Goal: Find specific page/section: Find specific page/section

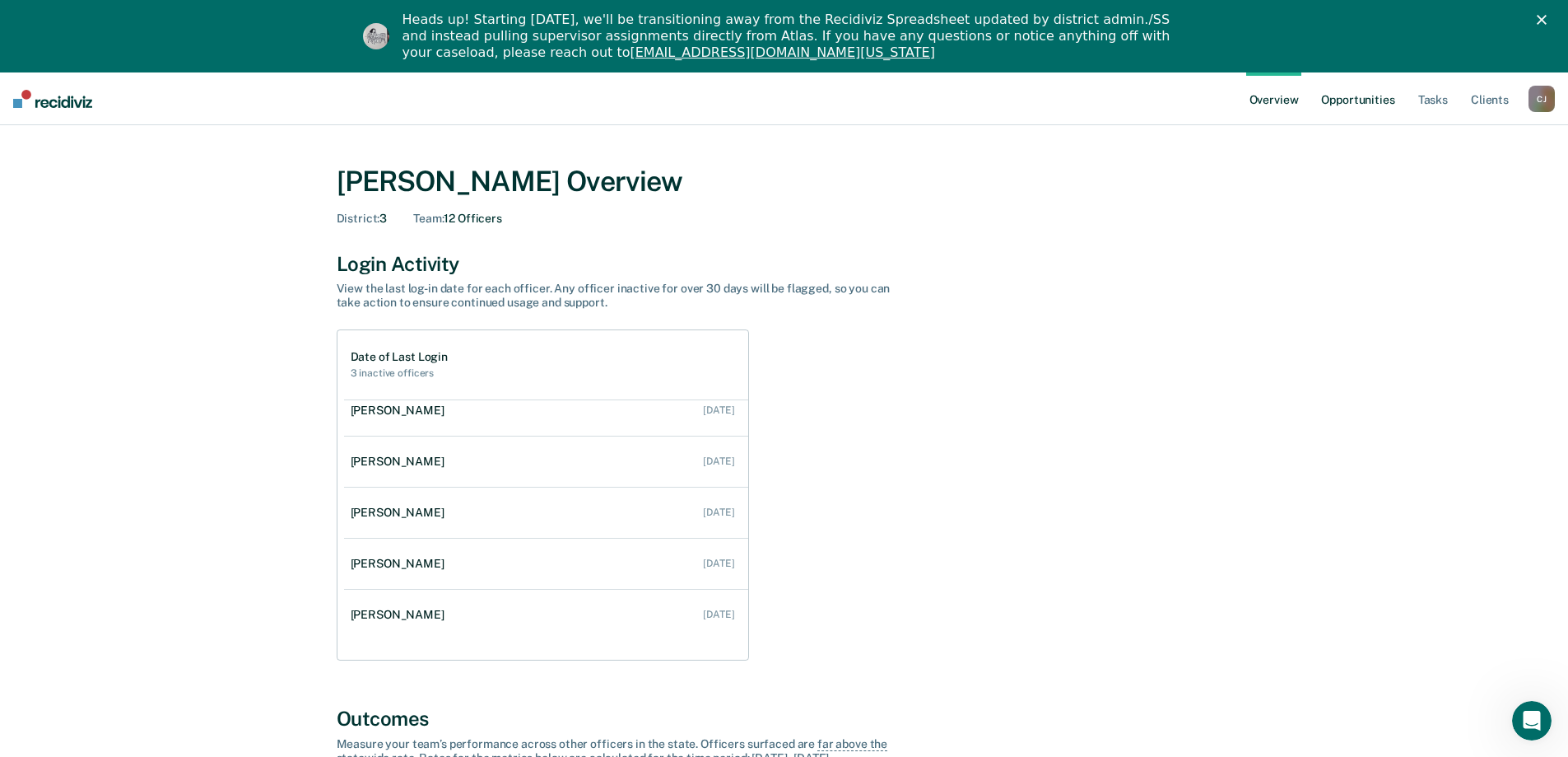
click at [1364, 100] on link "Opportunities" at bounding box center [1358, 99] width 80 height 53
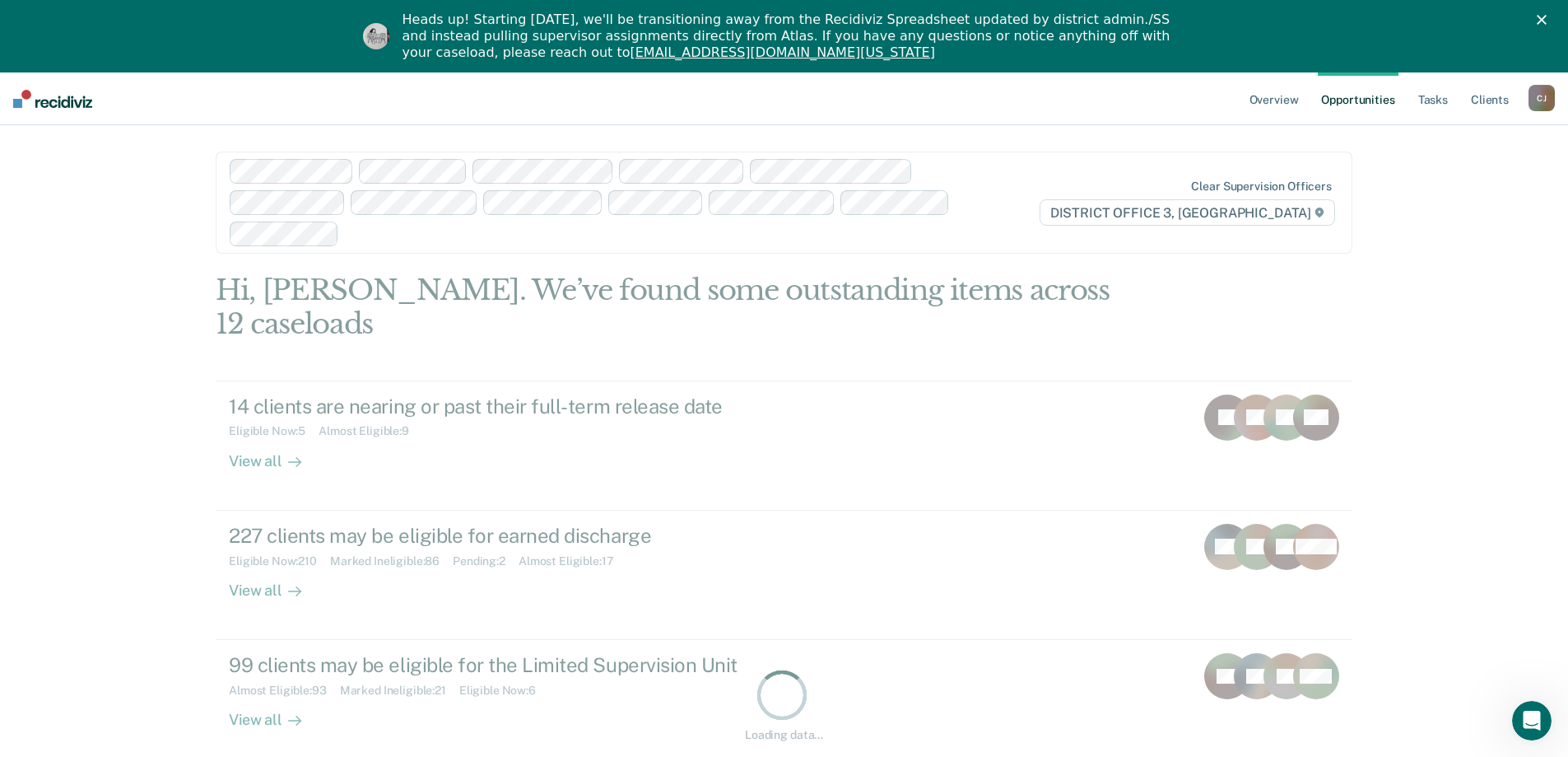
click at [1540, 101] on div "[PERSON_NAME]" at bounding box center [1542, 98] width 27 height 27
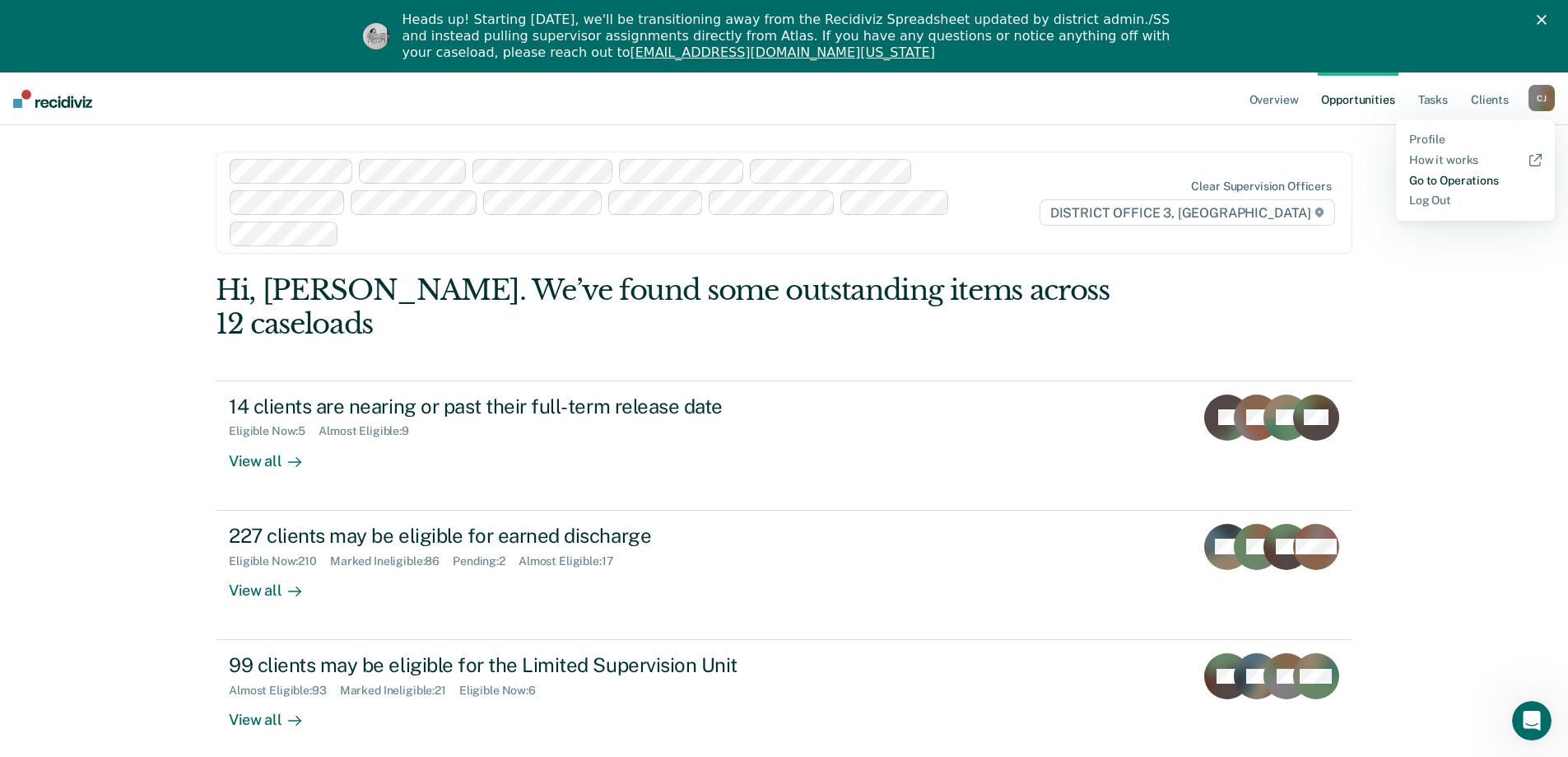
click at [1473, 179] on link "Go to Operations" at bounding box center [1476, 180] width 133 height 14
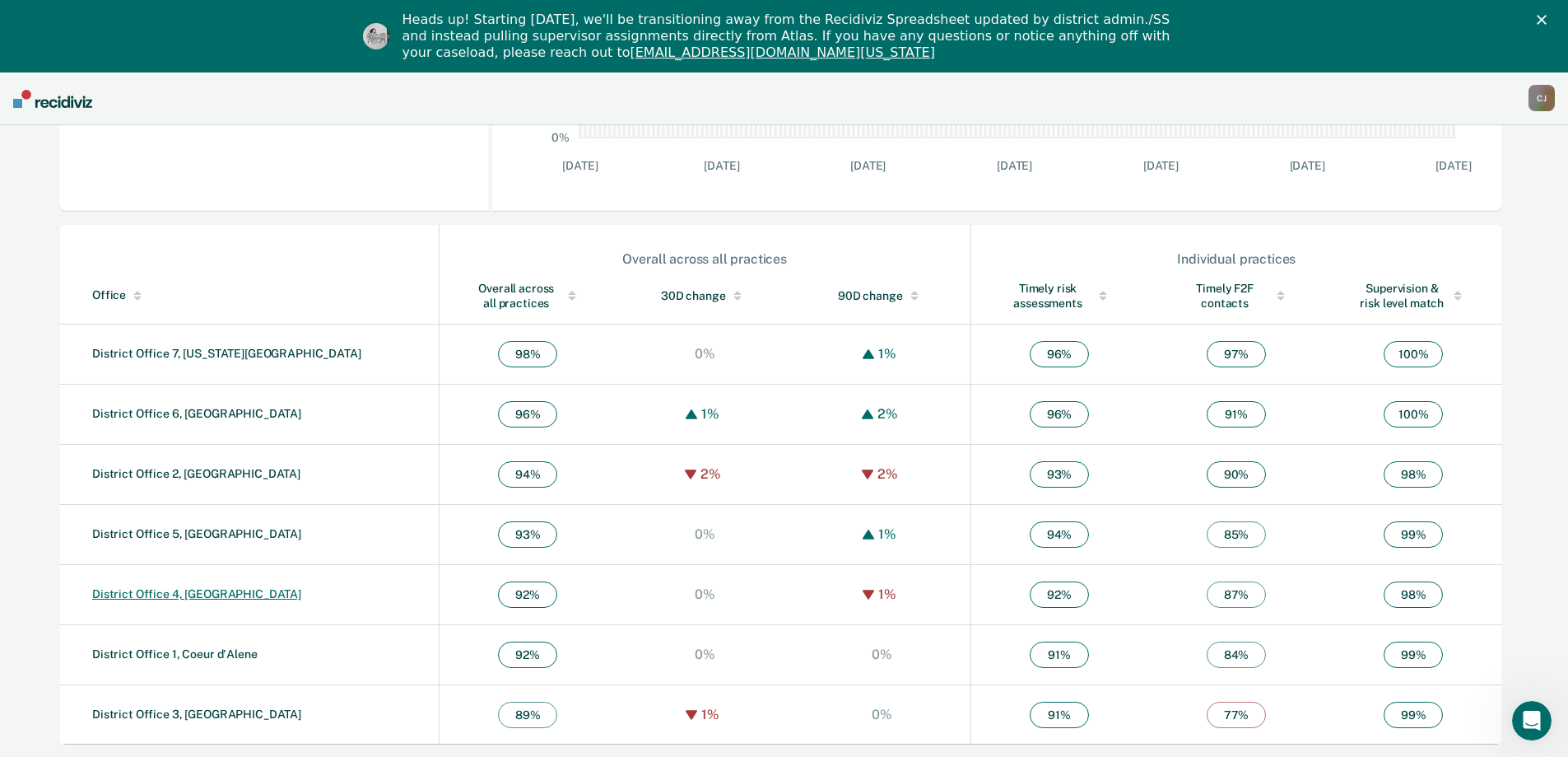
scroll to position [464, 0]
click at [185, 717] on link "District Office 3, [GEOGRAPHIC_DATA]" at bounding box center [196, 713] width 209 height 13
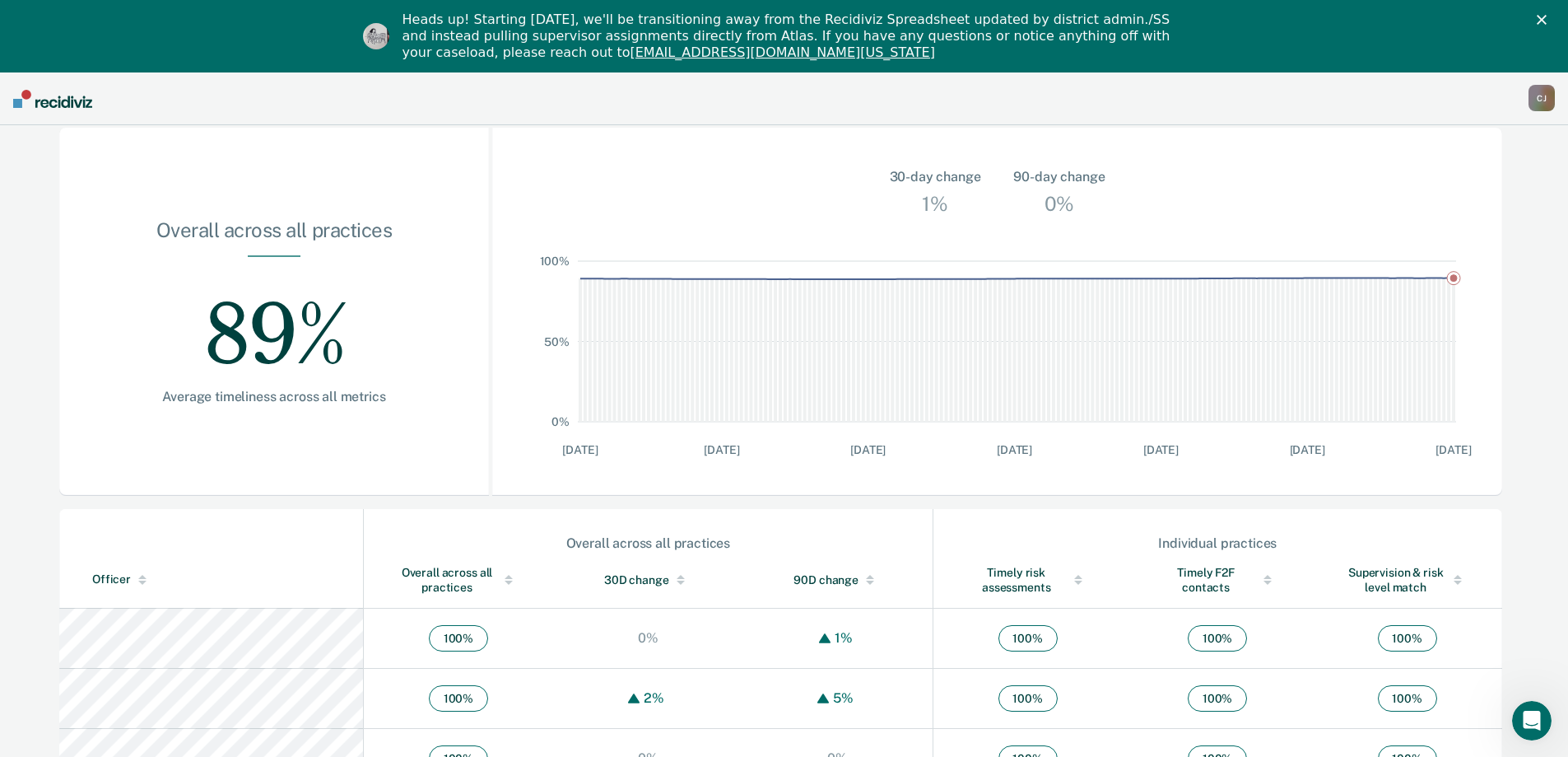
scroll to position [247, 0]
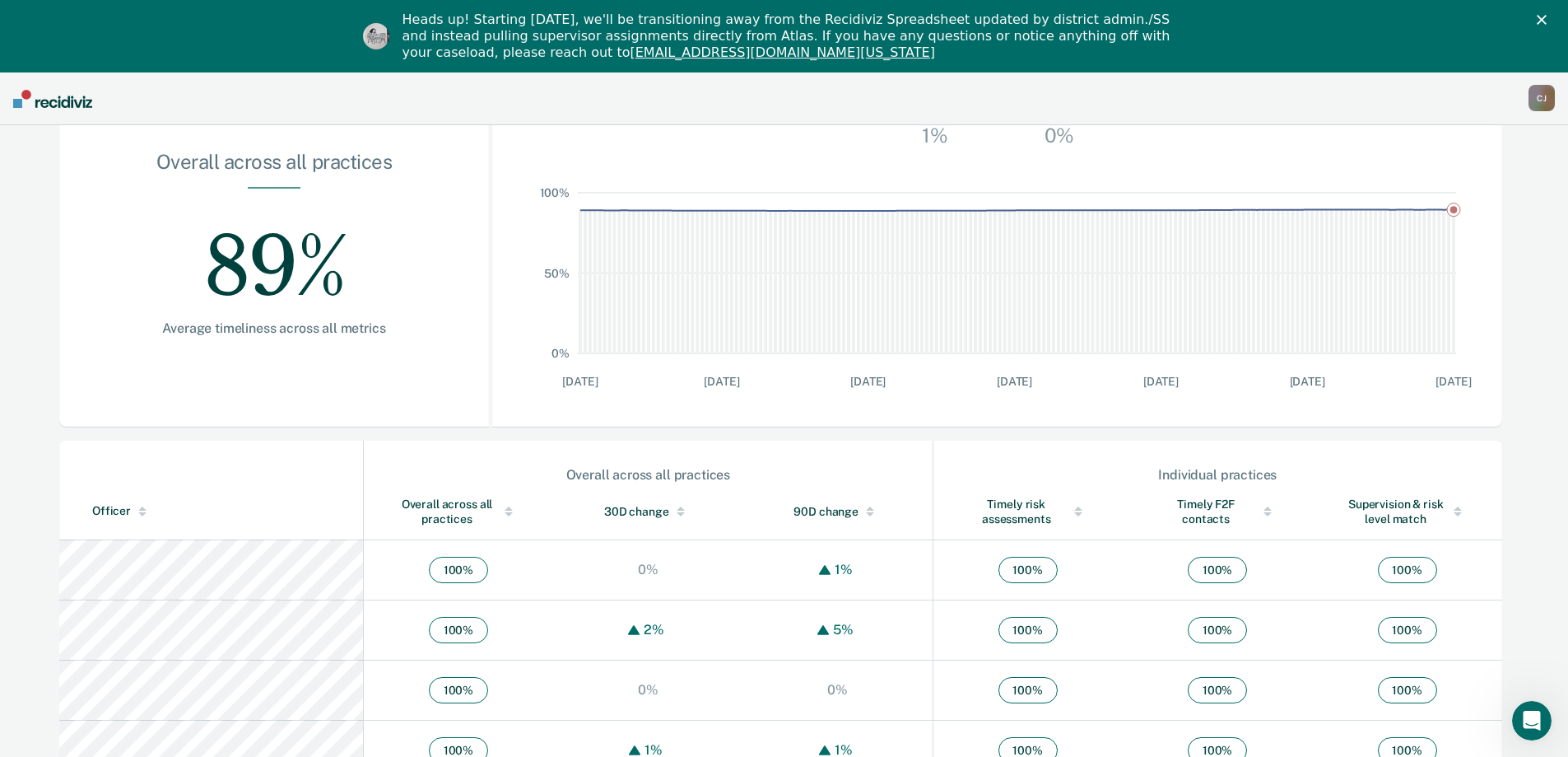
click at [140, 508] on div at bounding box center [142, 508] width 9 height 4
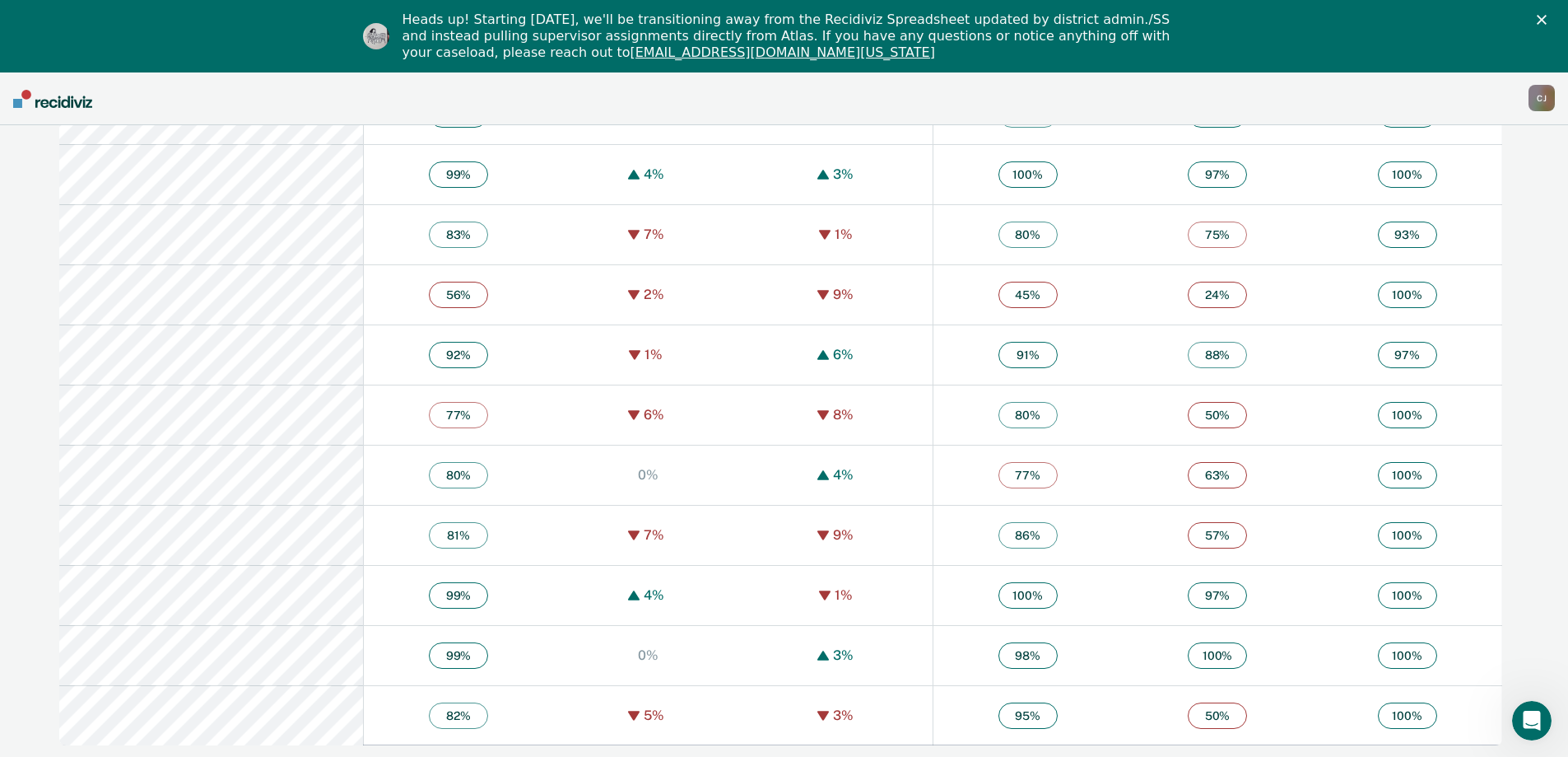
scroll to position [3048, 0]
